Goal: Communication & Community: Answer question/provide support

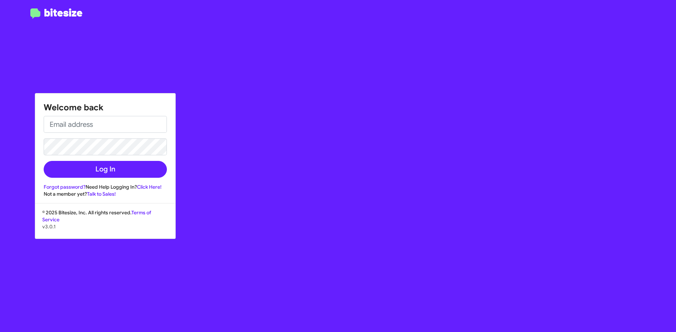
click at [86, 115] on div "Welcome back Log In Forgot password? Need Help Logging In? Click Here! Not a me…" at bounding box center [105, 146] width 140 height 104
click at [84, 120] on input "email" at bounding box center [105, 124] width 123 height 17
type input "l"
type input "[EMAIL_ADDRESS][DOMAIN_NAME]"
click at [44, 161] on button "Log In" at bounding box center [105, 169] width 123 height 17
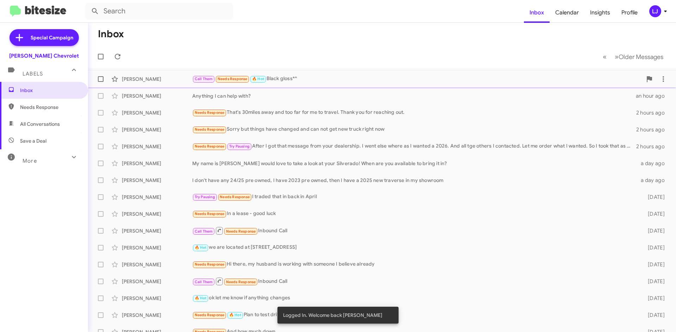
click at [309, 85] on div "[PERSON_NAME] Call Them Needs Response 🔥 Hot Black gloss*^ an hour ago" at bounding box center [382, 79] width 576 height 14
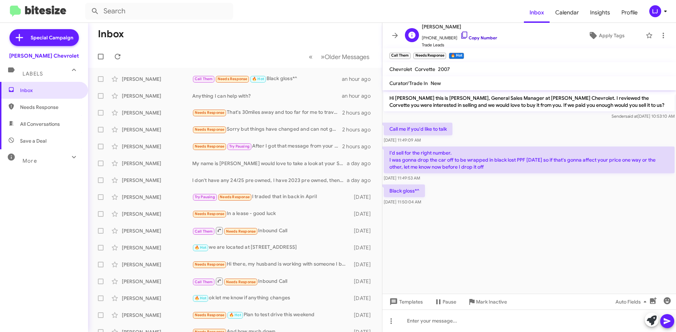
click at [460, 36] on icon at bounding box center [464, 35] width 8 height 8
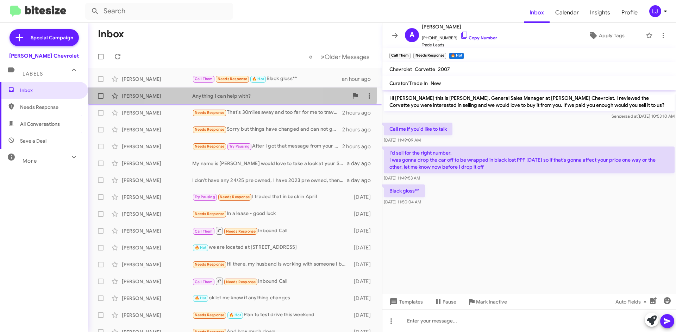
click at [216, 92] on div "[PERSON_NAME] Anything I can help with? an hour ago" at bounding box center [235, 96] width 283 height 14
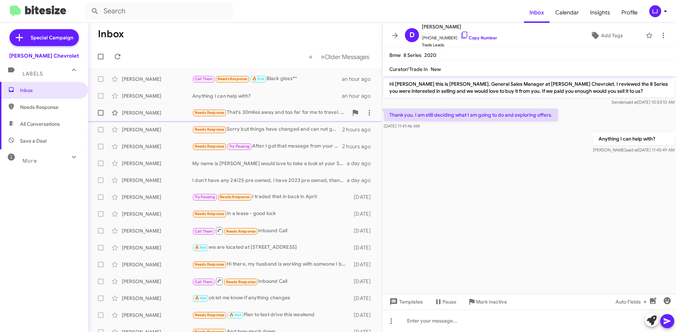
click at [255, 118] on div "[PERSON_NAME] Needs Response That's 30miles away and too far for me to travel. …" at bounding box center [235, 113] width 283 height 14
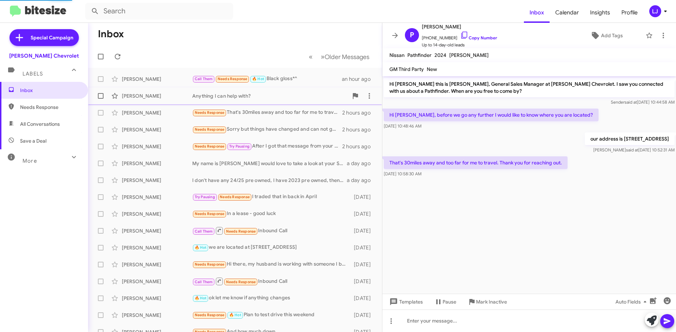
click at [253, 100] on div "[PERSON_NAME] Anything I can help with? an hour ago" at bounding box center [235, 96] width 283 height 14
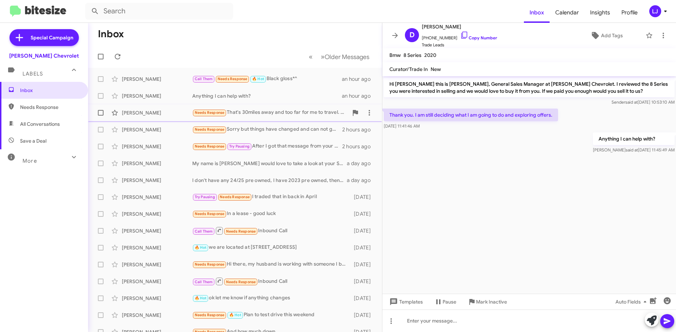
click at [272, 114] on div "Needs Response That's 30miles away and too far for me to travel. Thank you for …" at bounding box center [270, 113] width 156 height 8
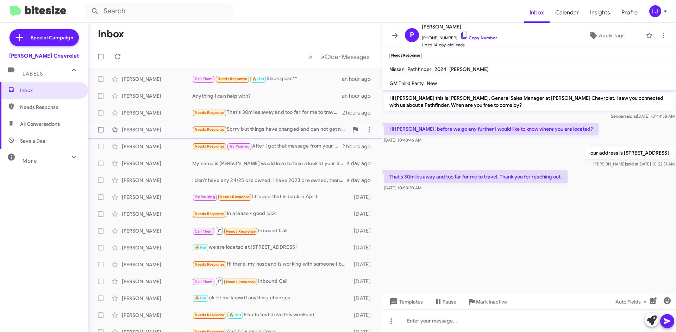
click at [228, 133] on div "Needs Response Sorry but things have changed and can not get new truck right now" at bounding box center [270, 130] width 156 height 8
